Goal: Feedback & Contribution: Submit feedback/report problem

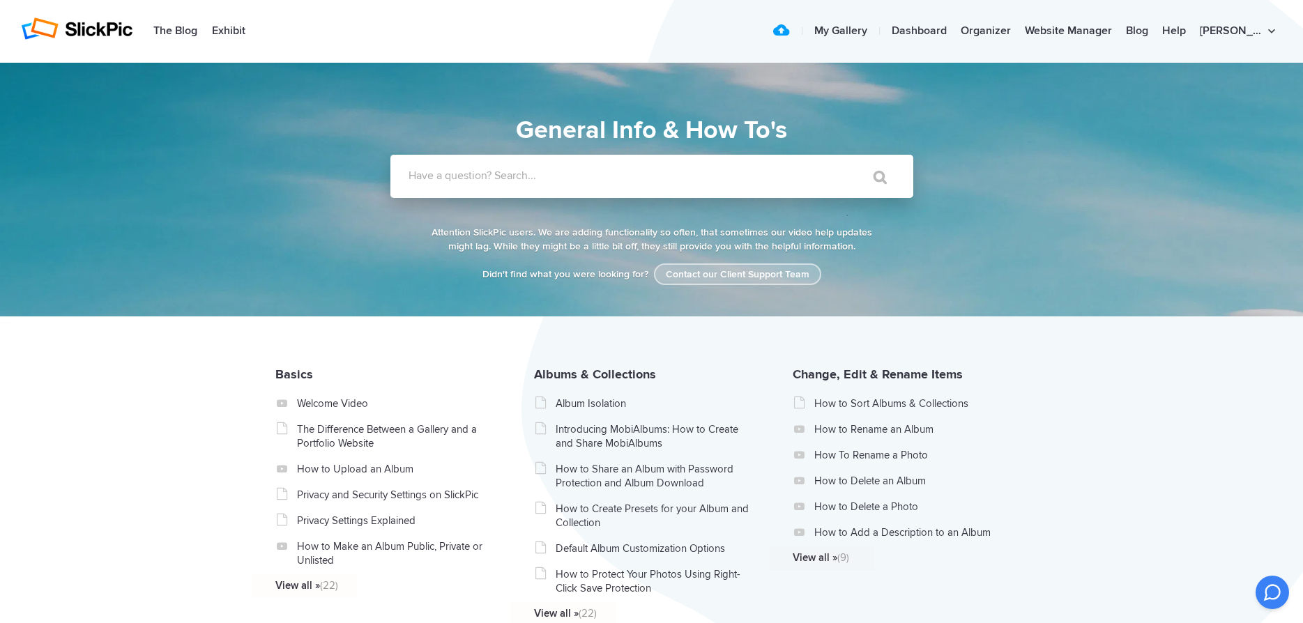
click at [715, 275] on link "Contact our Client Support Team" at bounding box center [737, 275] width 167 height 22
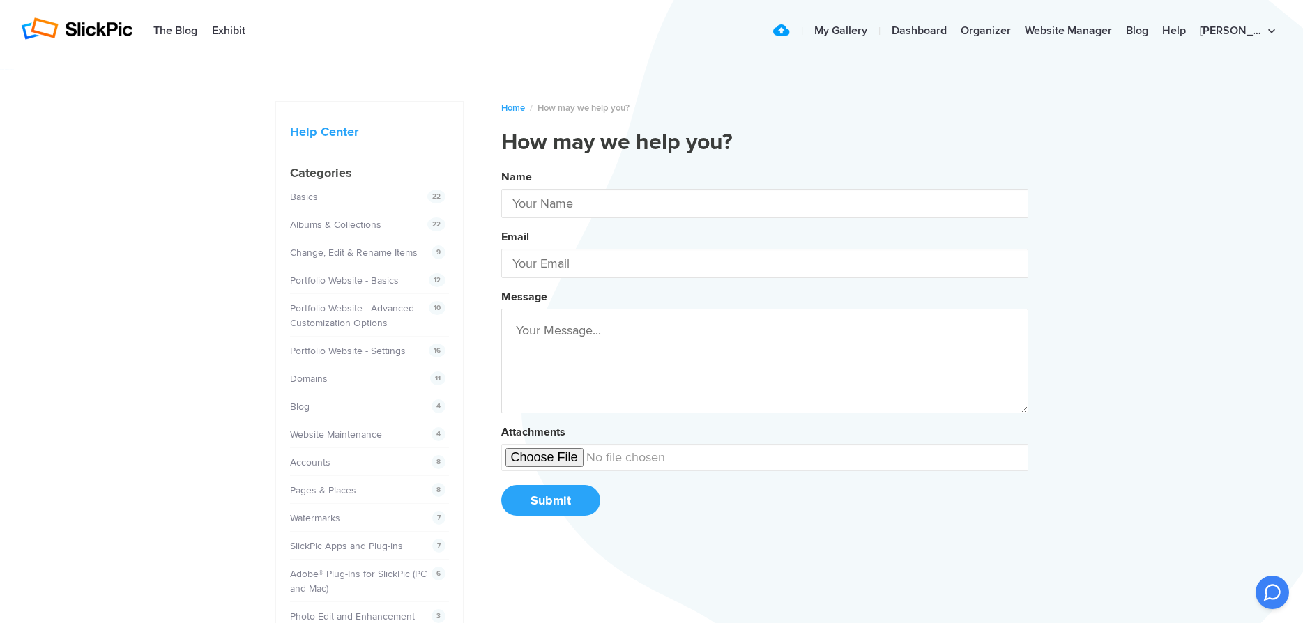
type input "[PERSON_NAME]"
type input "[PERSON_NAME][EMAIL_ADDRESS][PERSON_NAME][DOMAIN_NAME]"
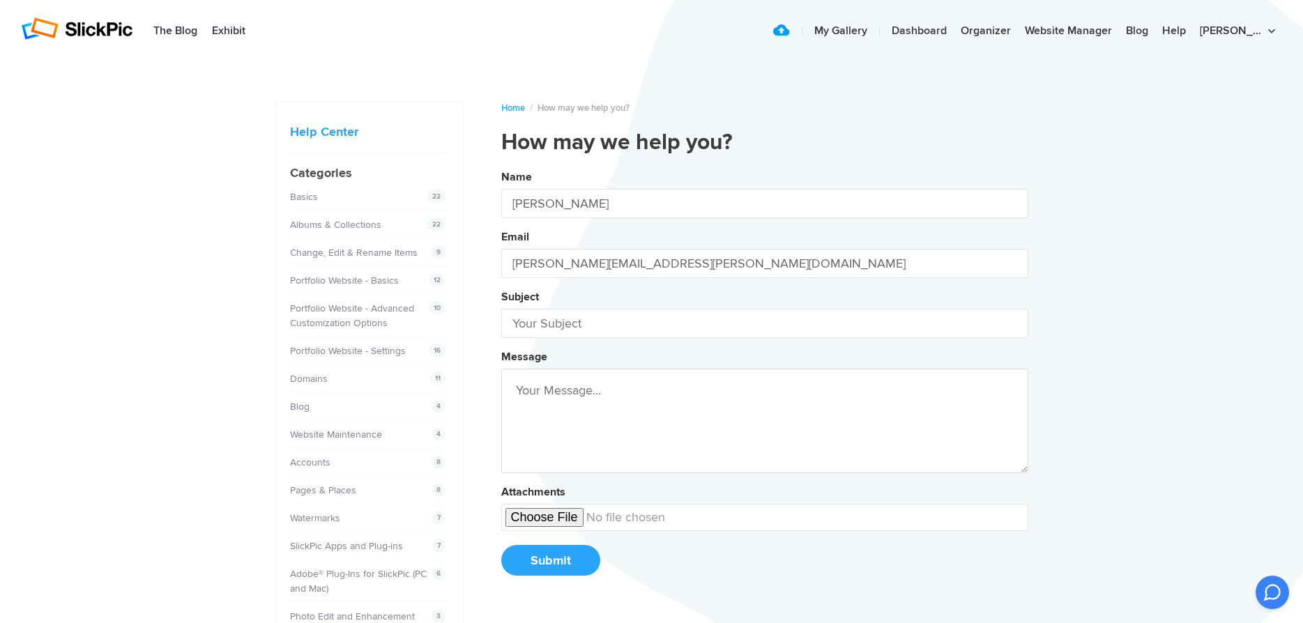
click at [565, 181] on div "Name [PERSON_NAME]" at bounding box center [764, 191] width 527 height 53
click at [625, 335] on input "text" at bounding box center [764, 323] width 527 height 29
type input "Website Design"
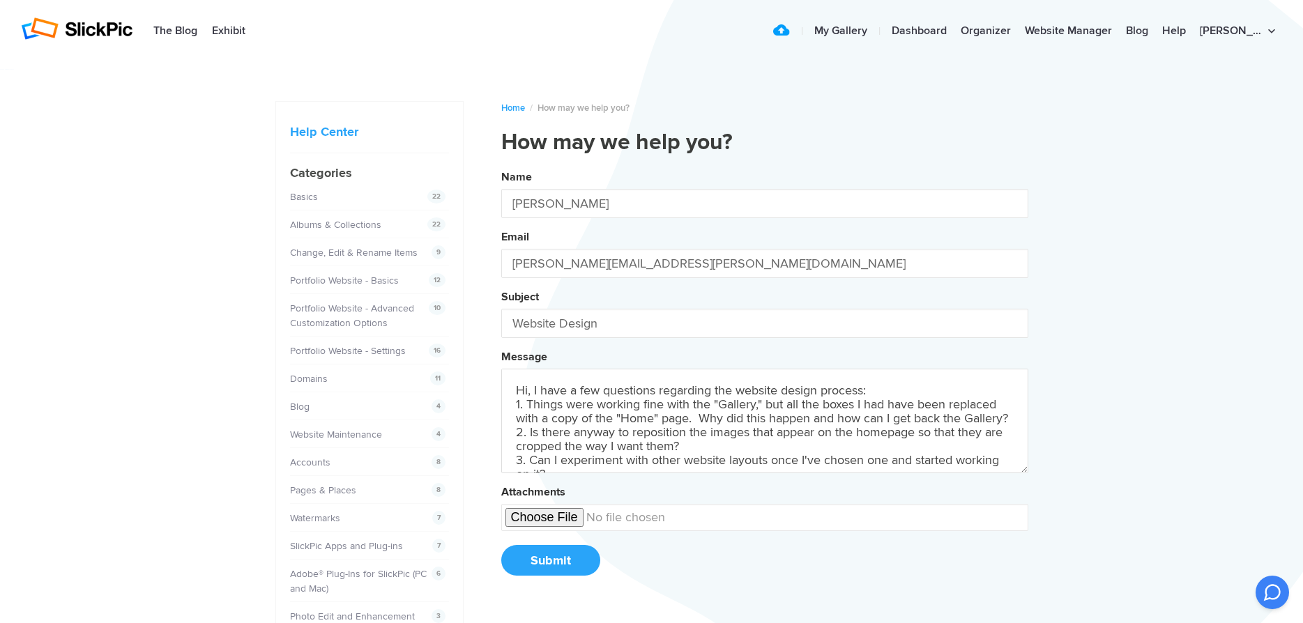
click at [891, 403] on textarea "Hi, I have a few questions regarding the website design process: 1. Things were…" at bounding box center [764, 421] width 527 height 105
click at [904, 396] on textarea "Hi, I have a few questions regarding the website design process: 1. Things were…" at bounding box center [764, 421] width 527 height 105
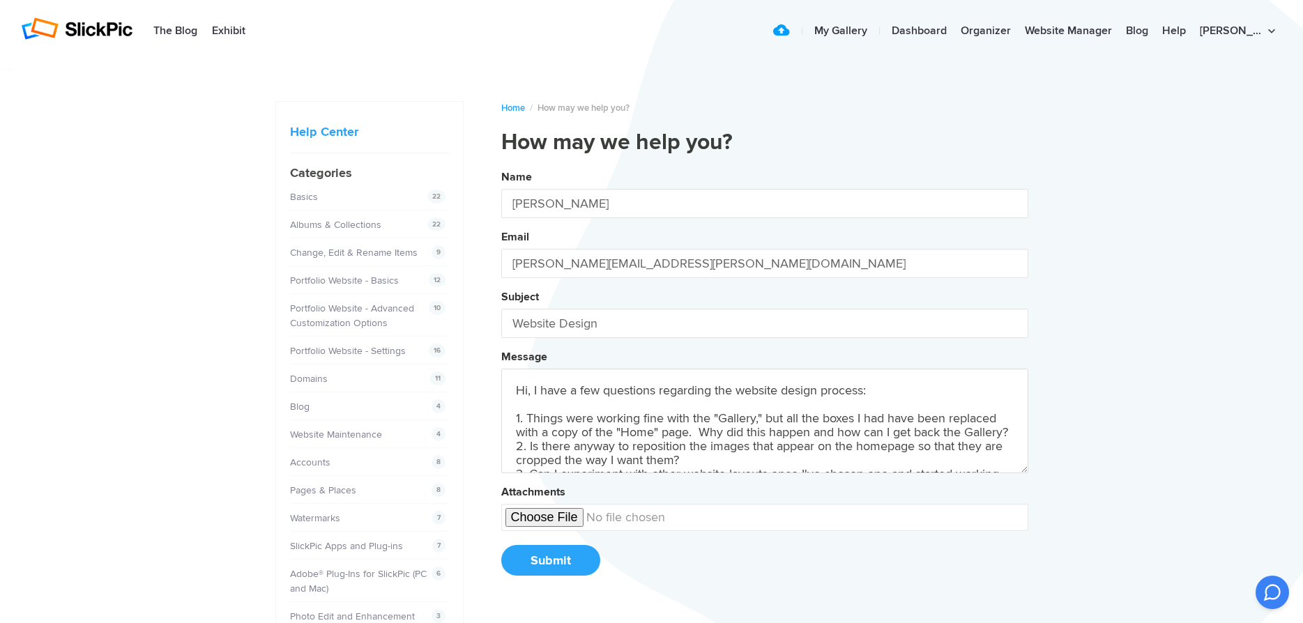
type textarea "Hi, I have a few questions regarding the website design process: 1. Things were…"
click at [555, 576] on button "Submit" at bounding box center [550, 560] width 99 height 31
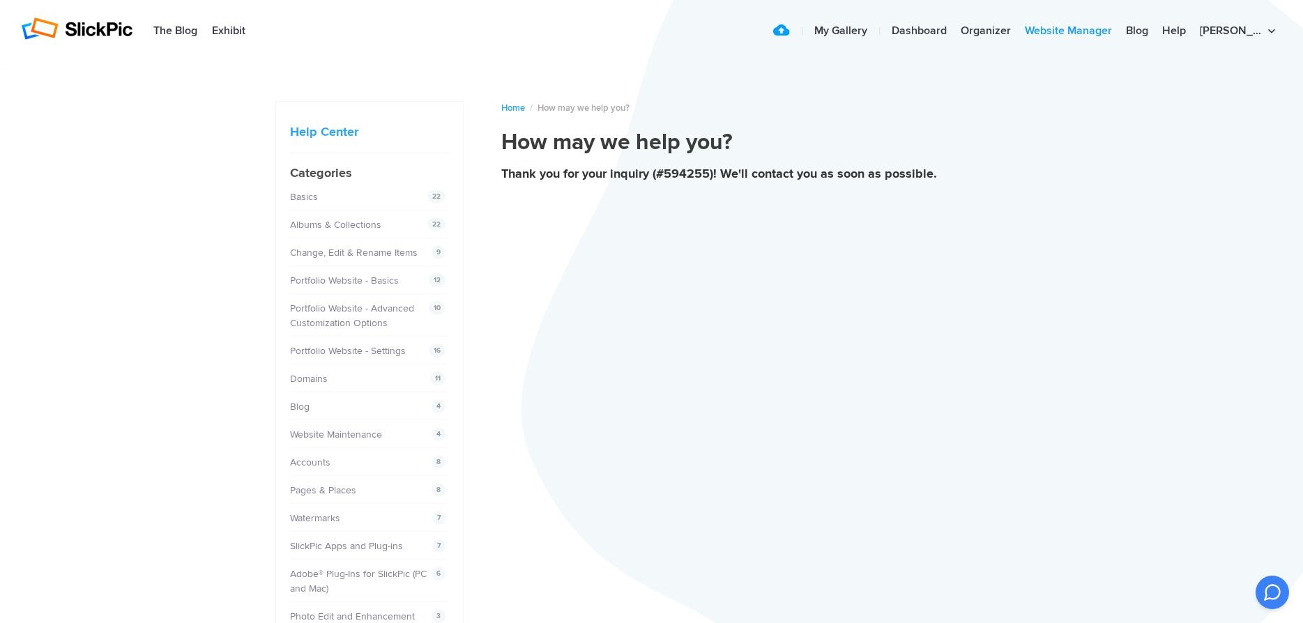
click at [1098, 34] on link "Website Manager" at bounding box center [1068, 31] width 101 height 28
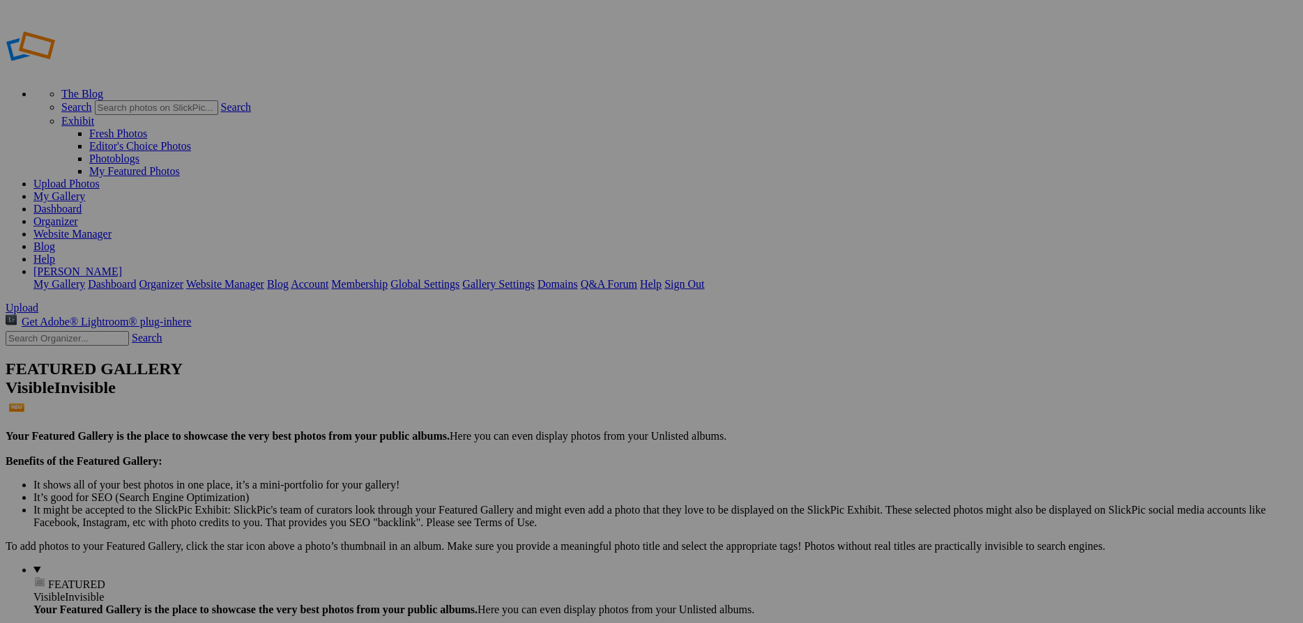
click at [112, 228] on link "Website Manager" at bounding box center [72, 234] width 78 height 12
